Goal: Task Accomplishment & Management: Use online tool/utility

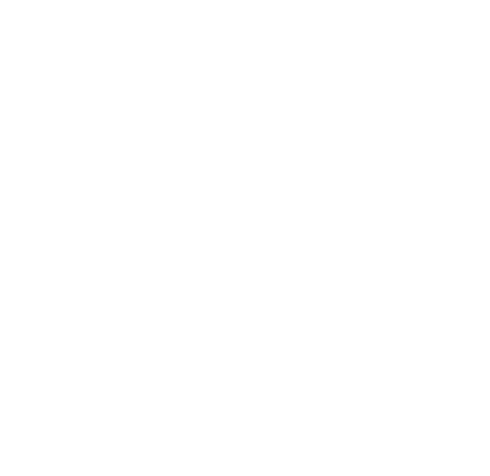
click at [373, 0] on html "We're offline Leave a message" at bounding box center [245, 0] width 490 height 0
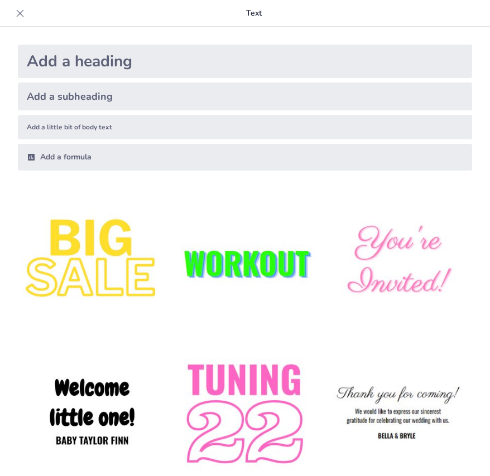
click at [121, 59] on div "Add a heading" at bounding box center [245, 61] width 454 height 33
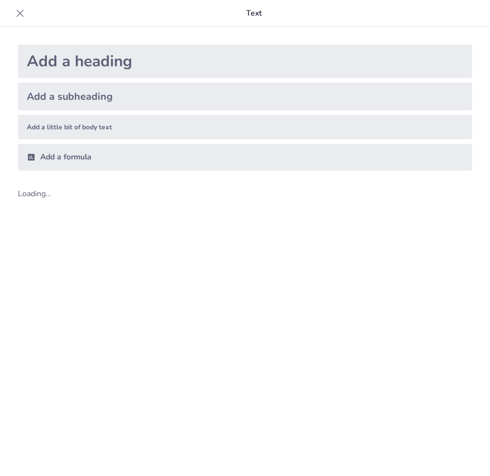
scroll to position [13, 0]
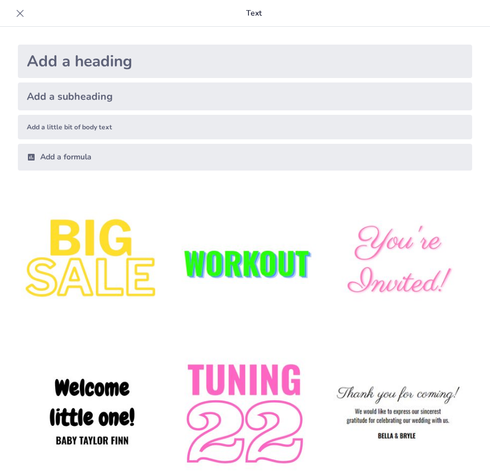
click at [115, 253] on img at bounding box center [92, 263] width 148 height 148
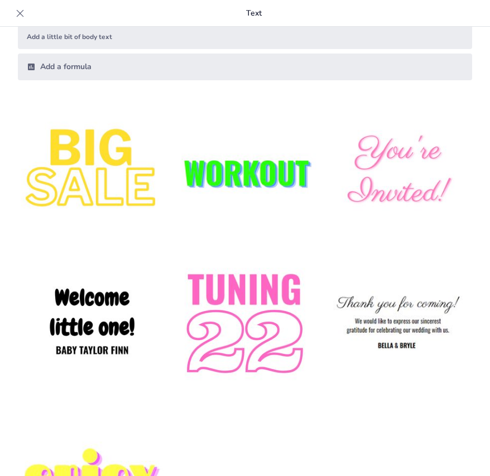
scroll to position [178, 0]
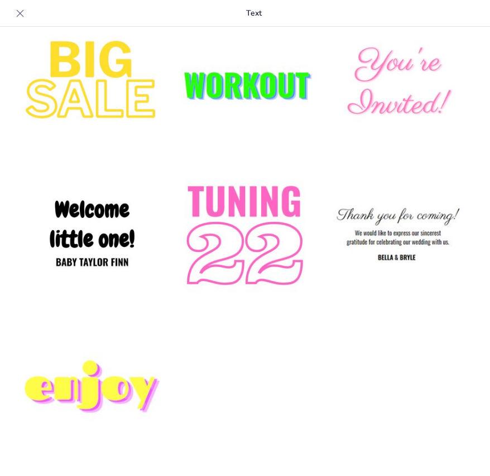
click at [94, 252] on img at bounding box center [92, 237] width 148 height 148
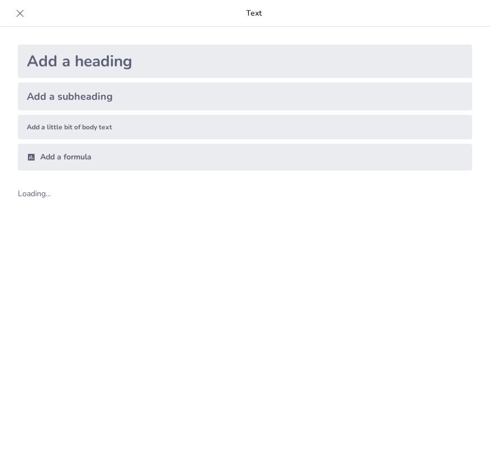
scroll to position [13, 0]
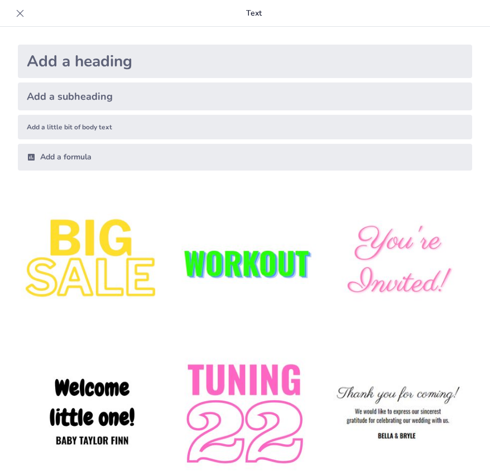
click at [124, 262] on img at bounding box center [92, 263] width 148 height 148
click at [120, 272] on img at bounding box center [92, 263] width 148 height 148
click at [216, 11] on p "Text" at bounding box center [254, 13] width 450 height 27
click at [247, 16] on p "Text" at bounding box center [254, 13] width 450 height 27
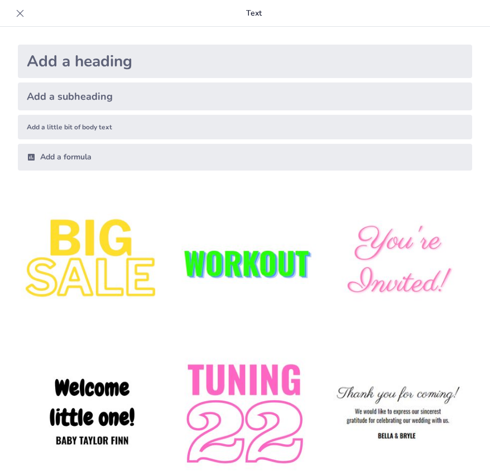
click at [25, 18] on icon at bounding box center [20, 13] width 11 height 11
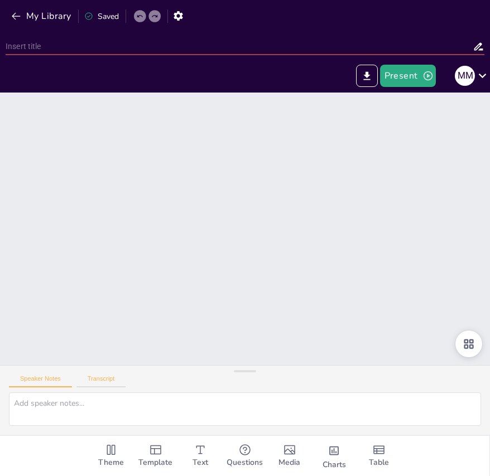
click at [90, 378] on button "Transcript" at bounding box center [101, 381] width 50 height 12
click at [54, 383] on button "Speaker Notes" at bounding box center [40, 381] width 63 height 12
click at [247, 235] on div at bounding box center [244, 229] width 515 height 322
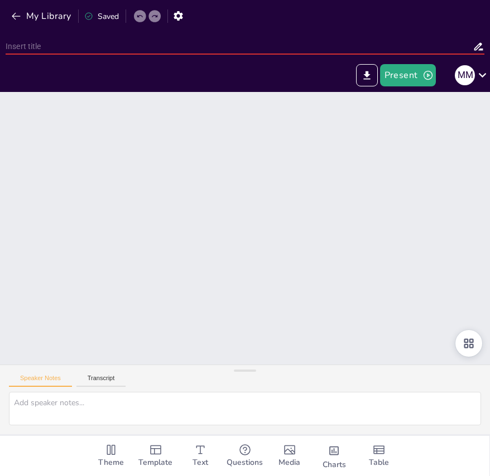
click at [55, 41] on input "text" at bounding box center [239, 46] width 467 height 16
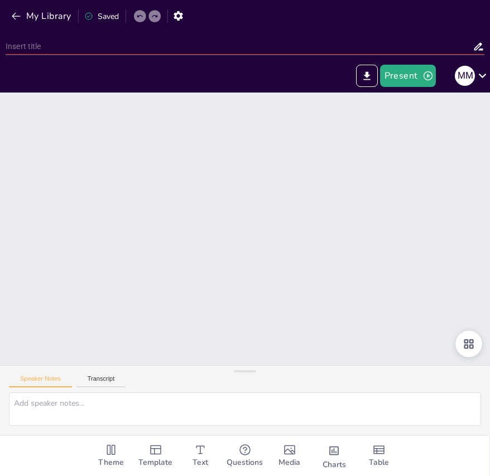
click at [290, 294] on div at bounding box center [244, 229] width 535 height 369
click at [402, 88] on div "Present M m" at bounding box center [245, 75] width 490 height 33
click at [403, 84] on button "Present" at bounding box center [408, 76] width 56 height 22
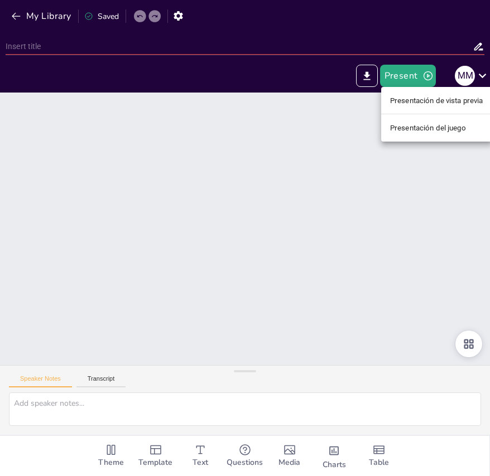
click at [403, 100] on font "Presentación de vista previa" at bounding box center [436, 100] width 93 height 8
